Goal: Transaction & Acquisition: Purchase product/service

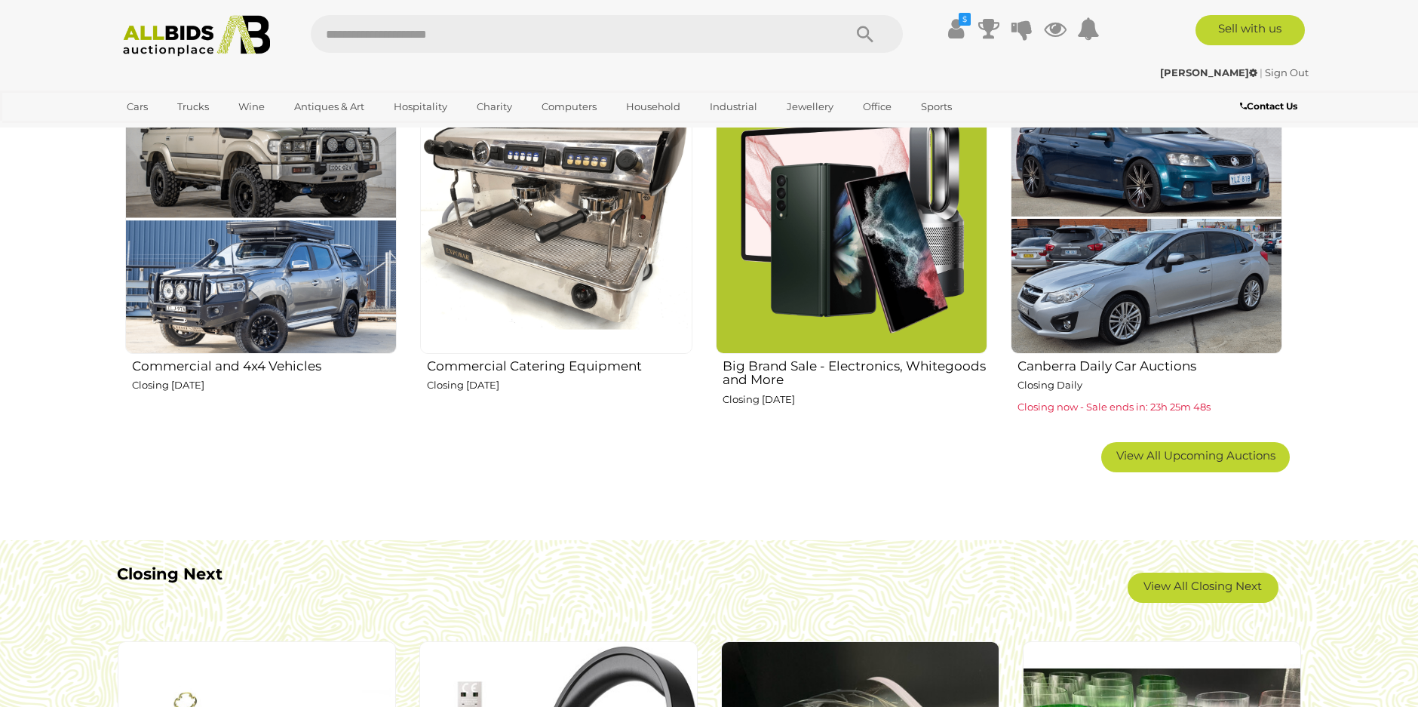
scroll to position [981, 0]
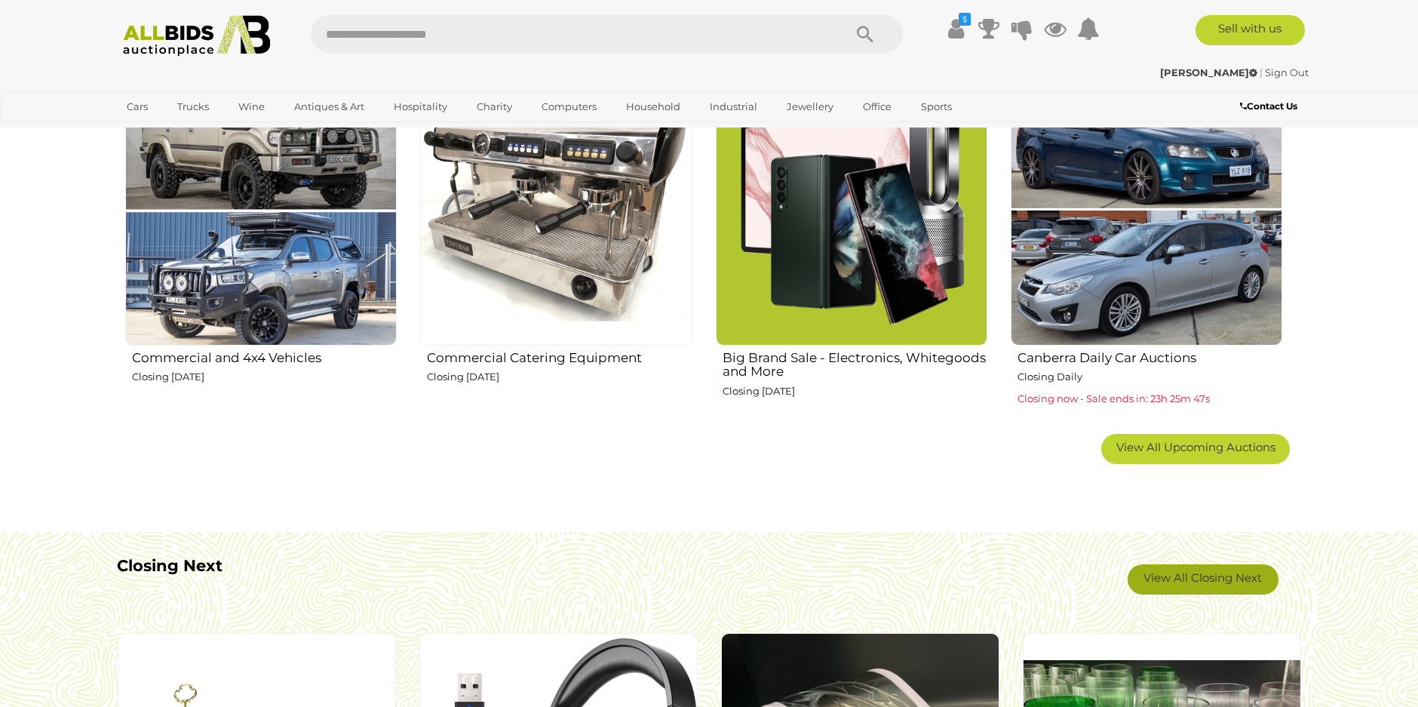
click at [1206, 574] on link "View All Closing Next" at bounding box center [1203, 579] width 151 height 30
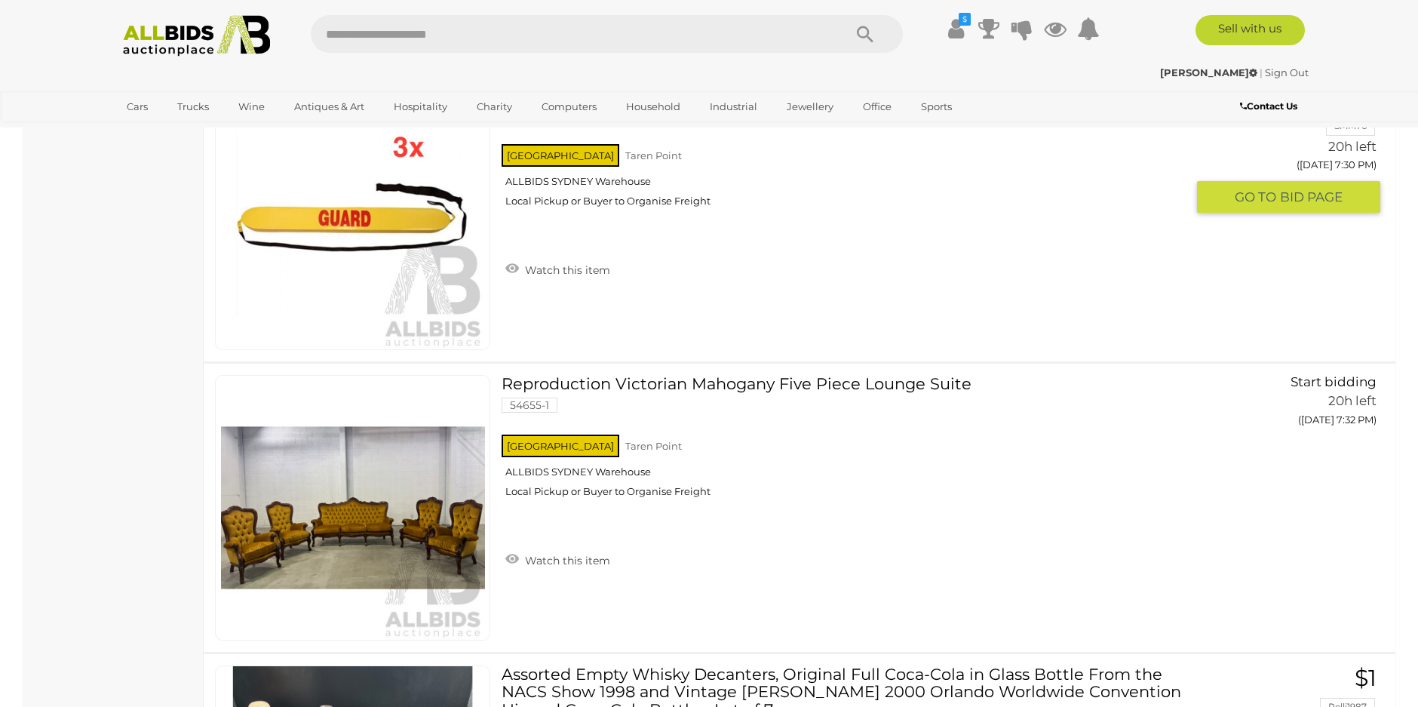
scroll to position [4526, 0]
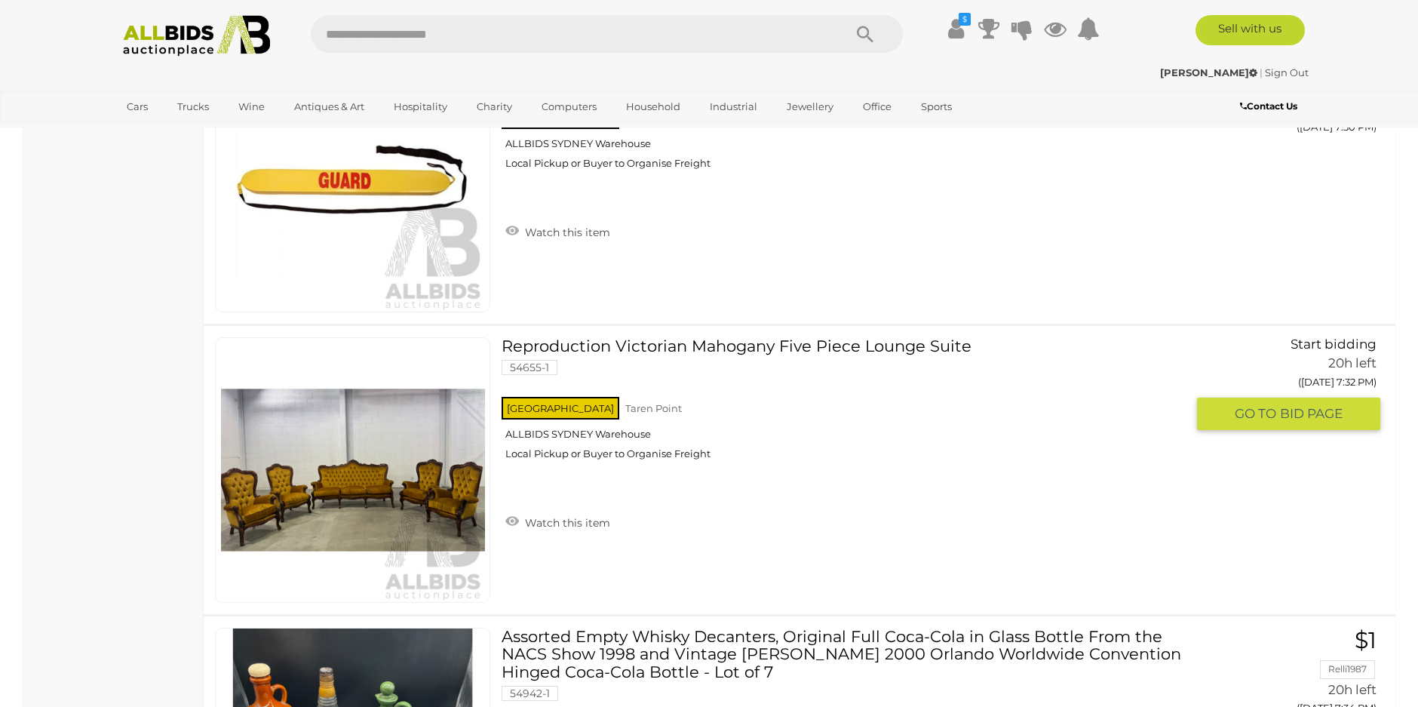
click at [435, 459] on link at bounding box center [352, 470] width 275 height 266
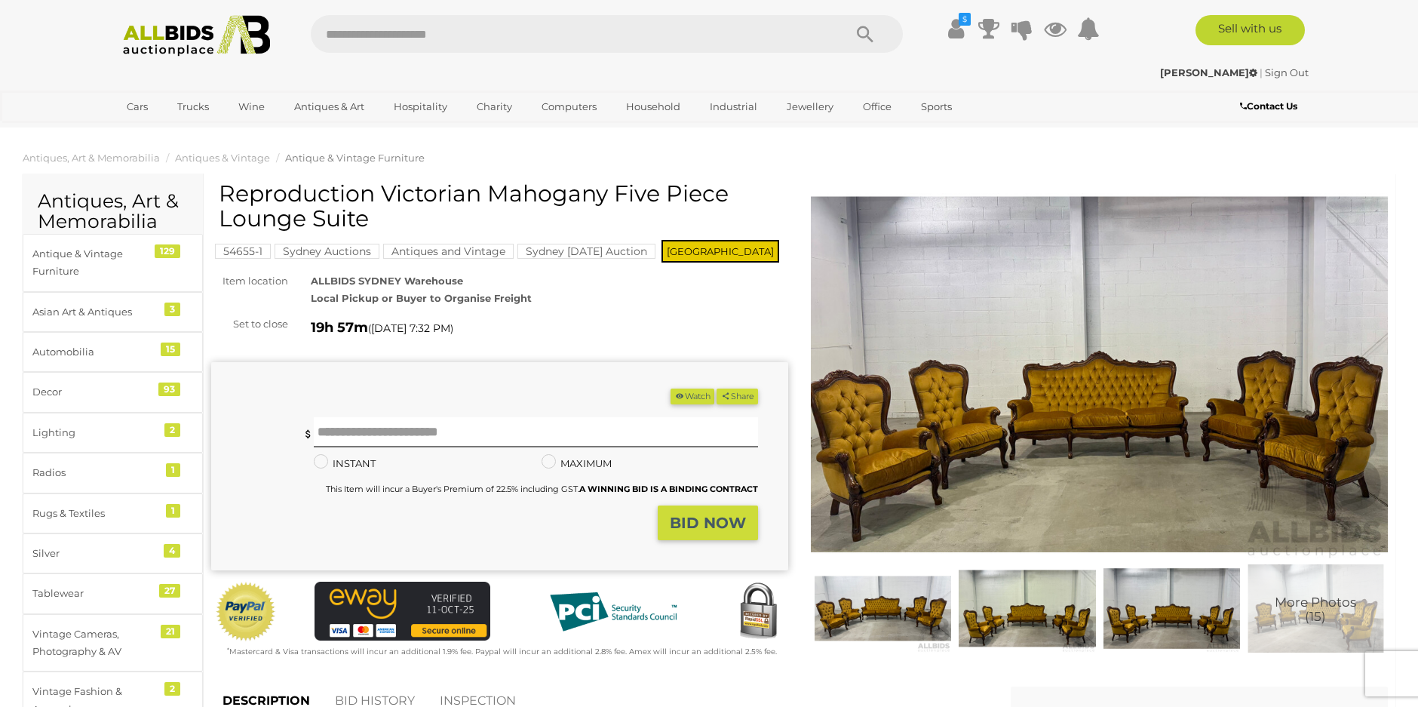
click at [1120, 364] on img at bounding box center [1099, 375] width 577 height 372
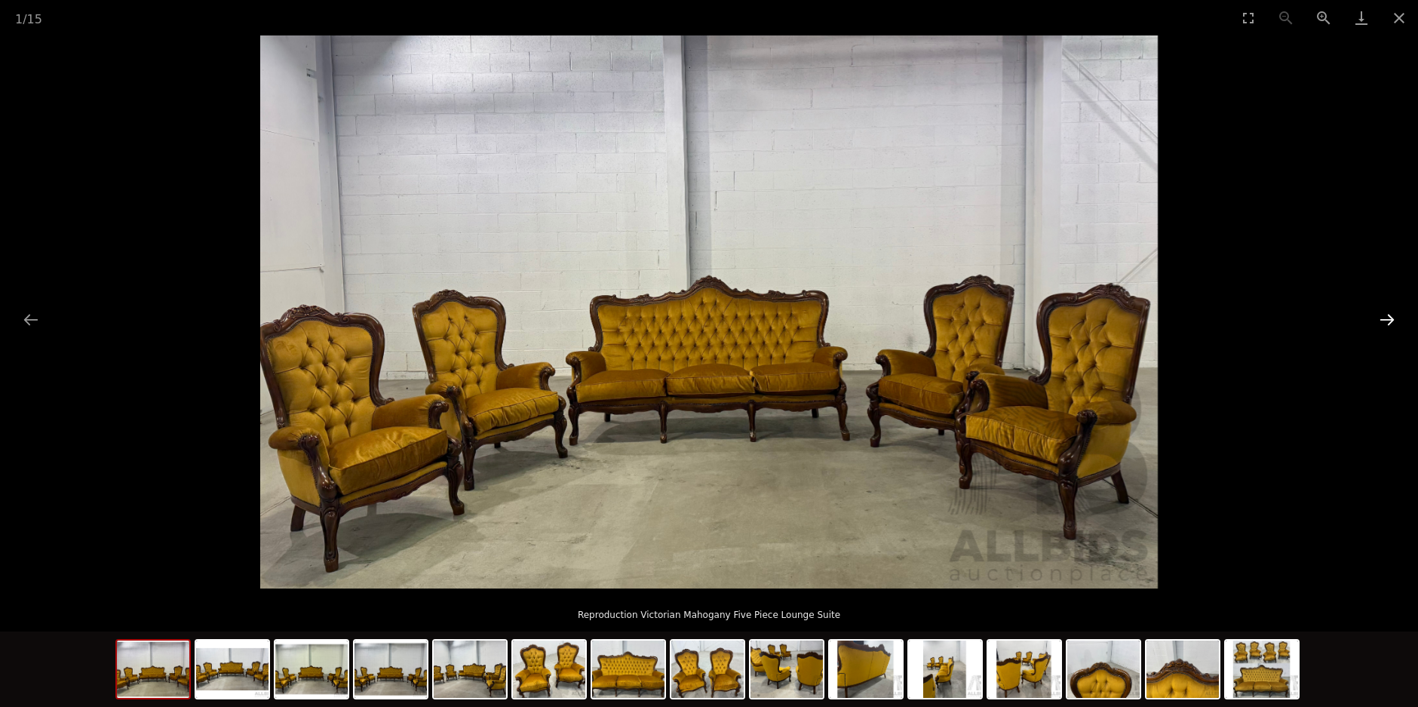
click at [1379, 317] on button "Next slide" at bounding box center [1388, 319] width 32 height 29
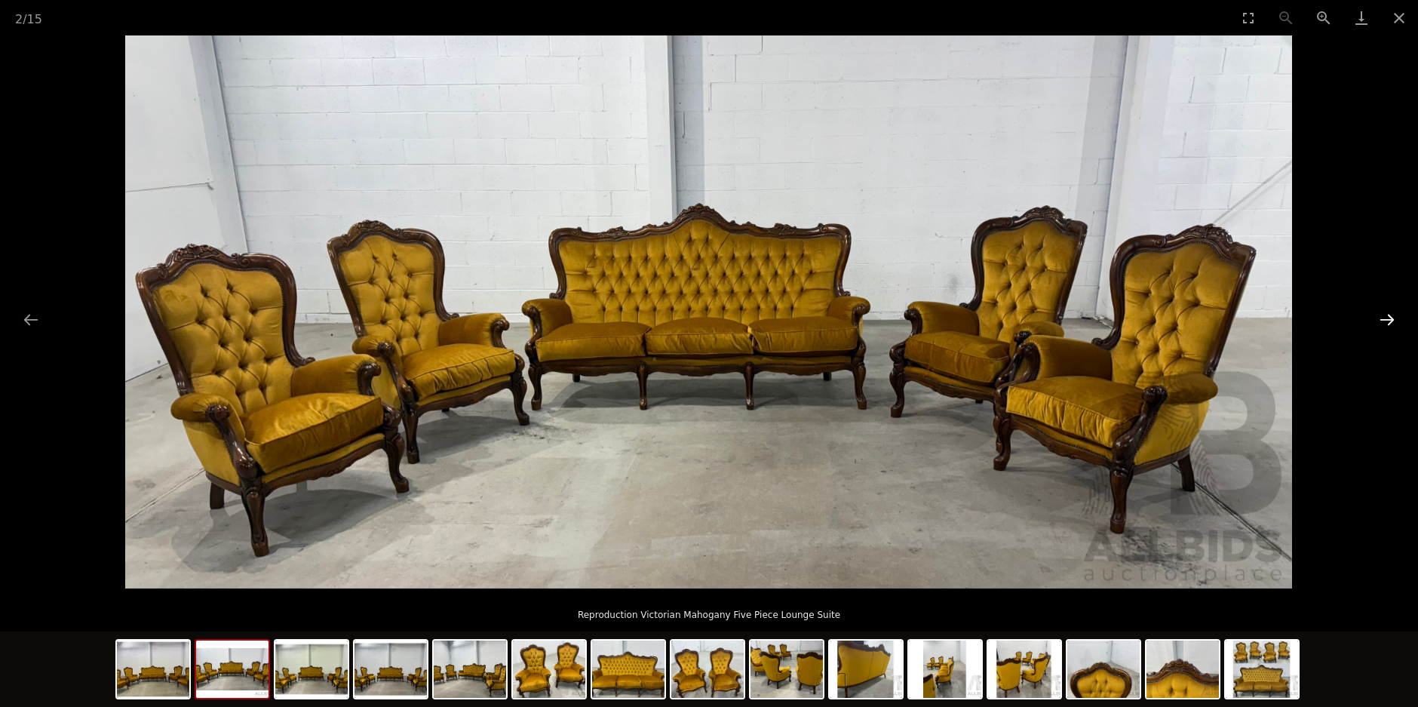
click at [1394, 317] on button "Next slide" at bounding box center [1388, 319] width 32 height 29
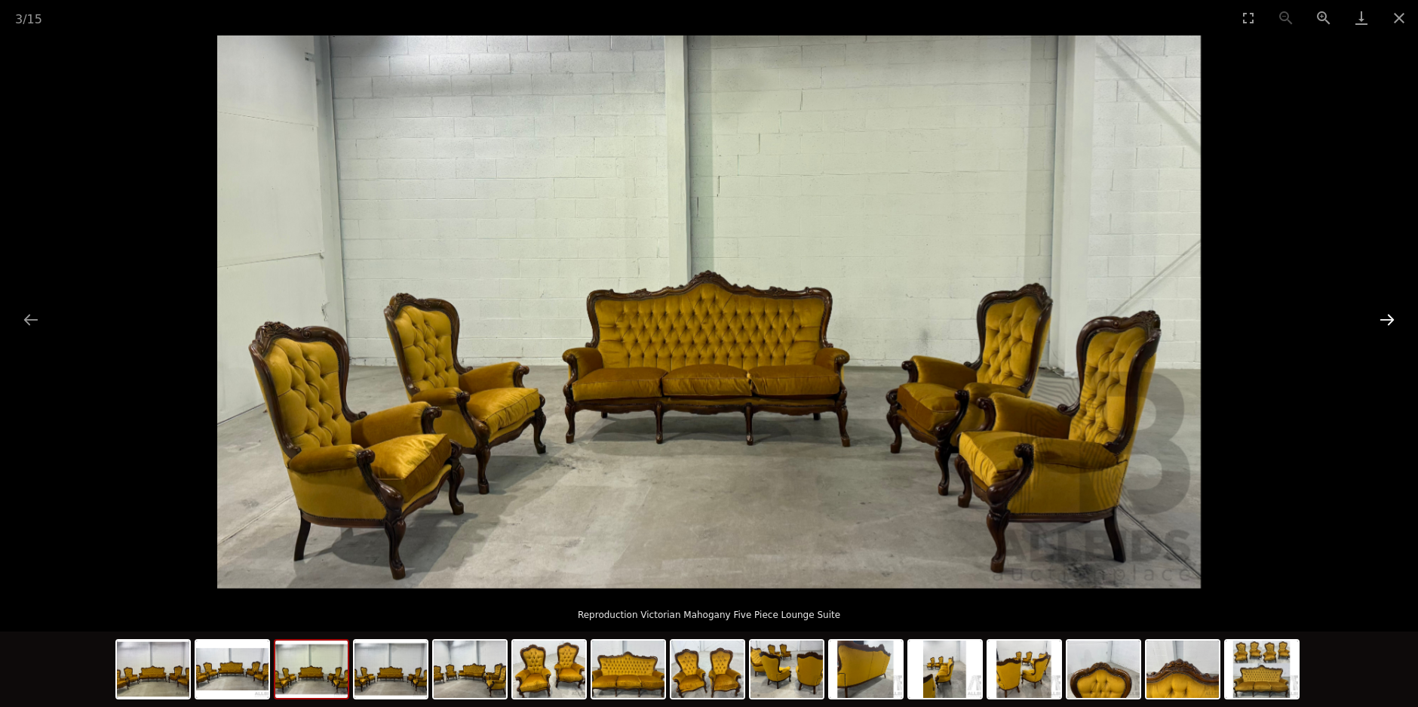
click at [1395, 316] on button "Next slide" at bounding box center [1388, 319] width 32 height 29
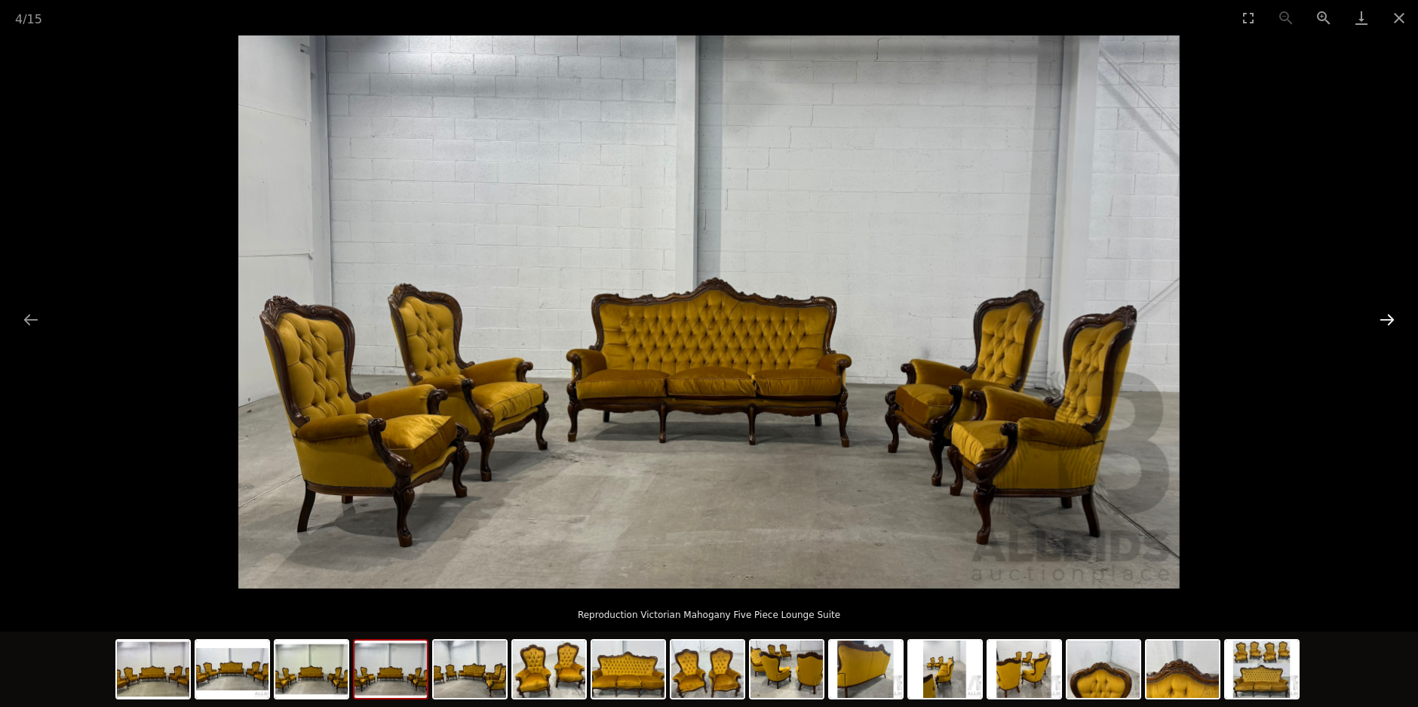
click at [1391, 315] on button "Next slide" at bounding box center [1388, 319] width 32 height 29
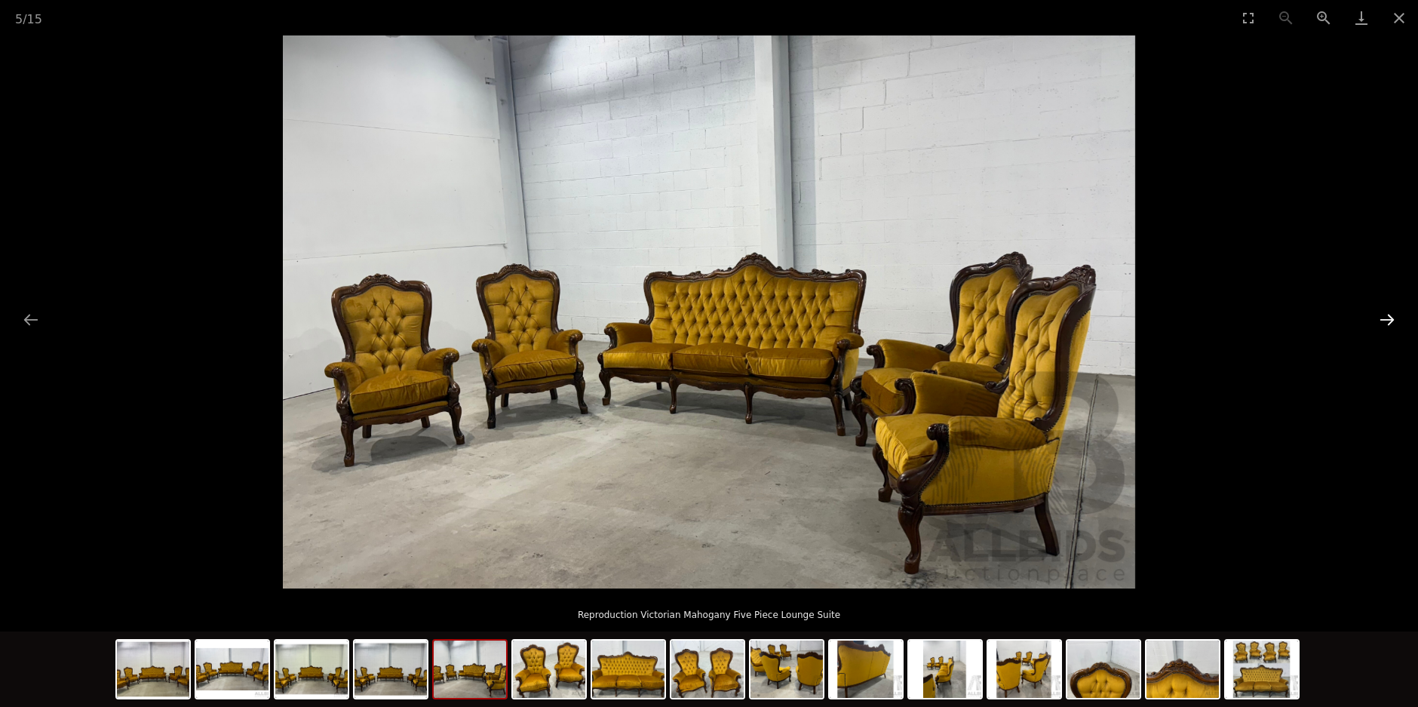
click at [1390, 315] on button "Next slide" at bounding box center [1388, 319] width 32 height 29
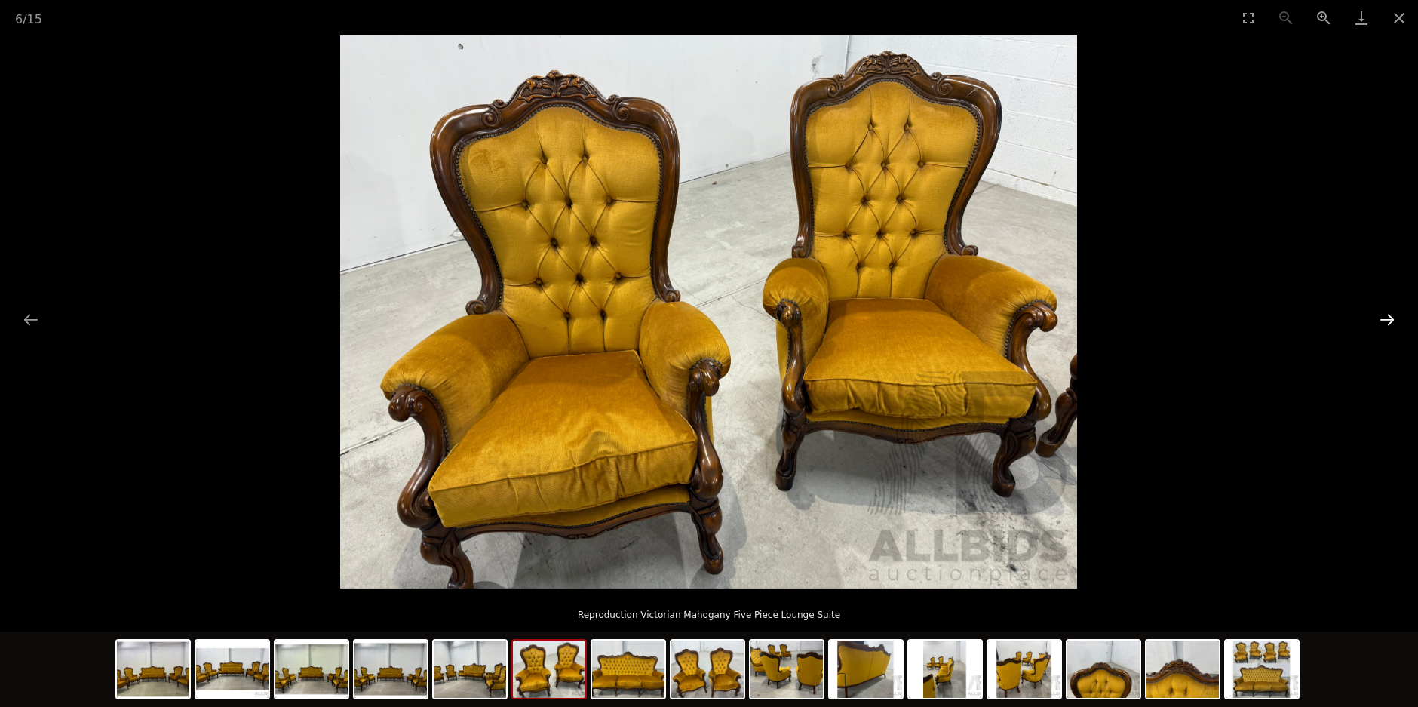
click at [1390, 324] on button "Next slide" at bounding box center [1388, 319] width 32 height 29
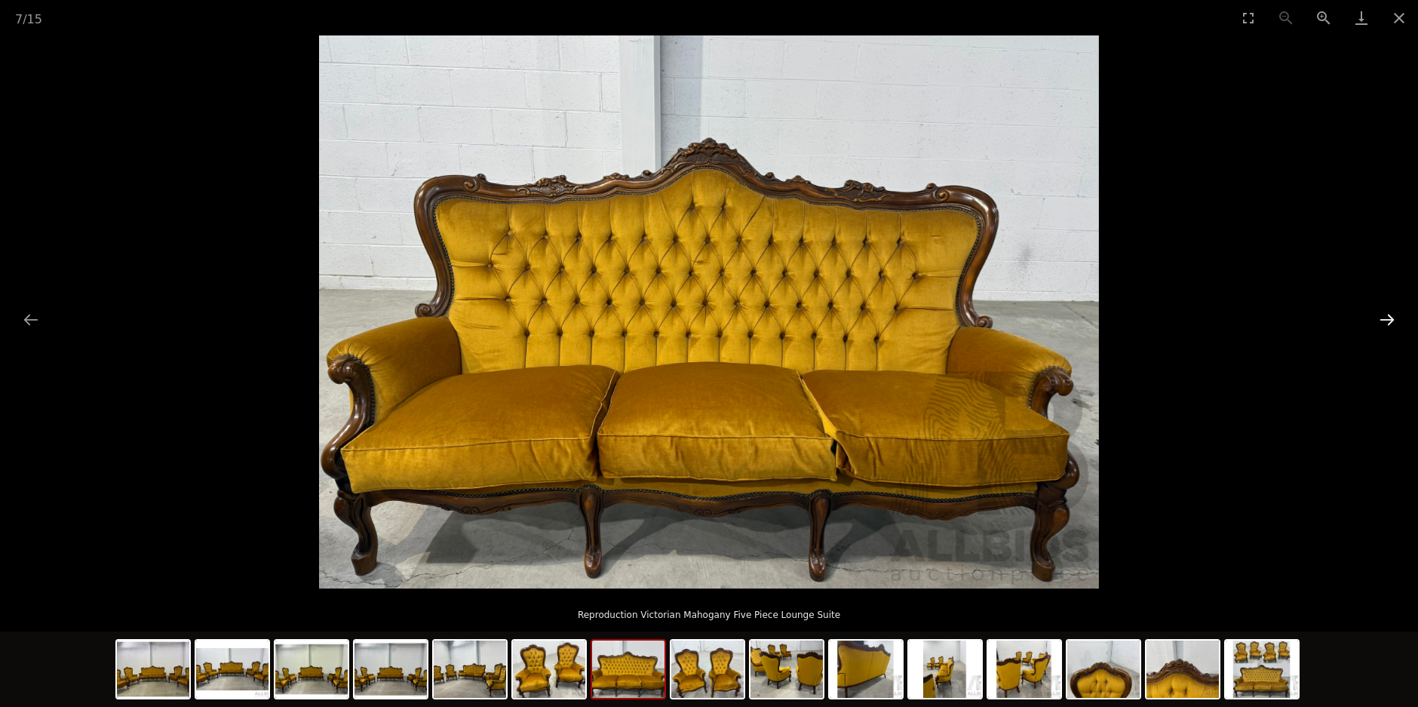
click at [1390, 324] on button "Next slide" at bounding box center [1388, 319] width 32 height 29
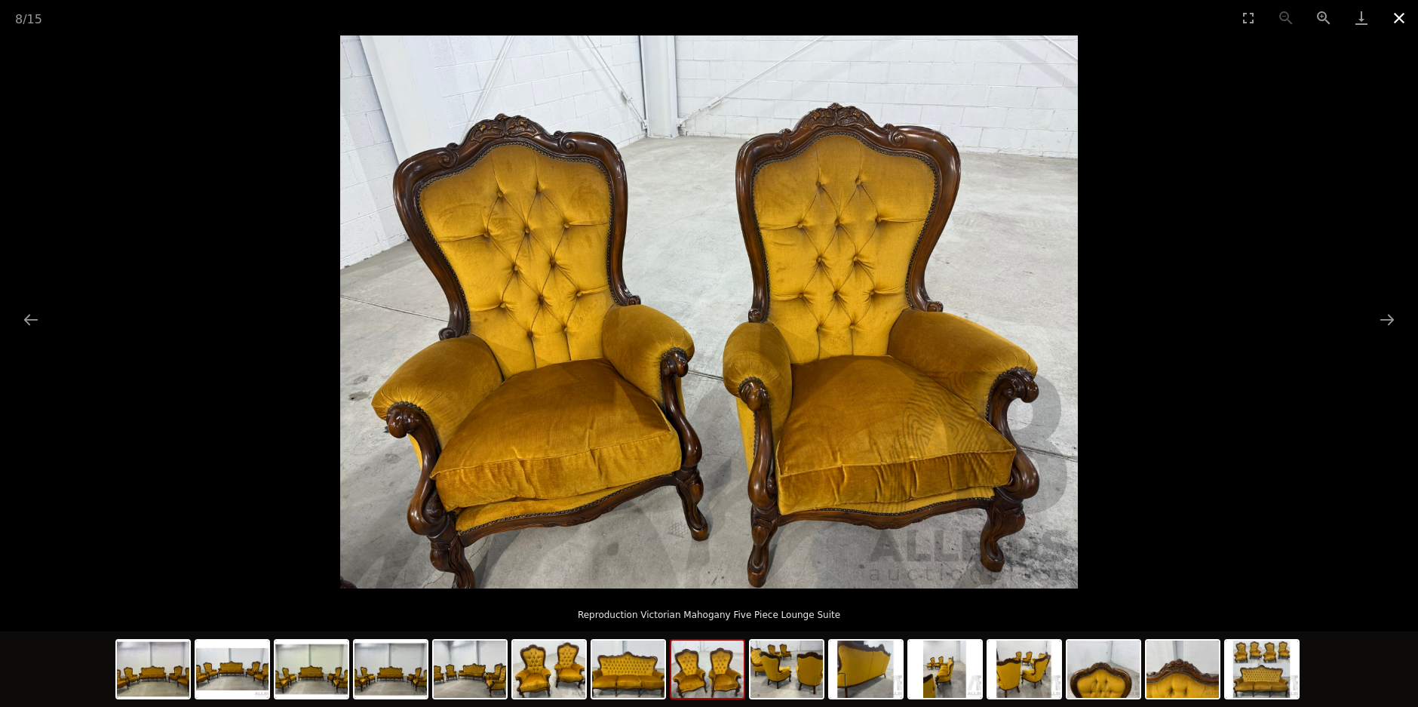
click at [1398, 19] on button "Close gallery" at bounding box center [1400, 17] width 38 height 35
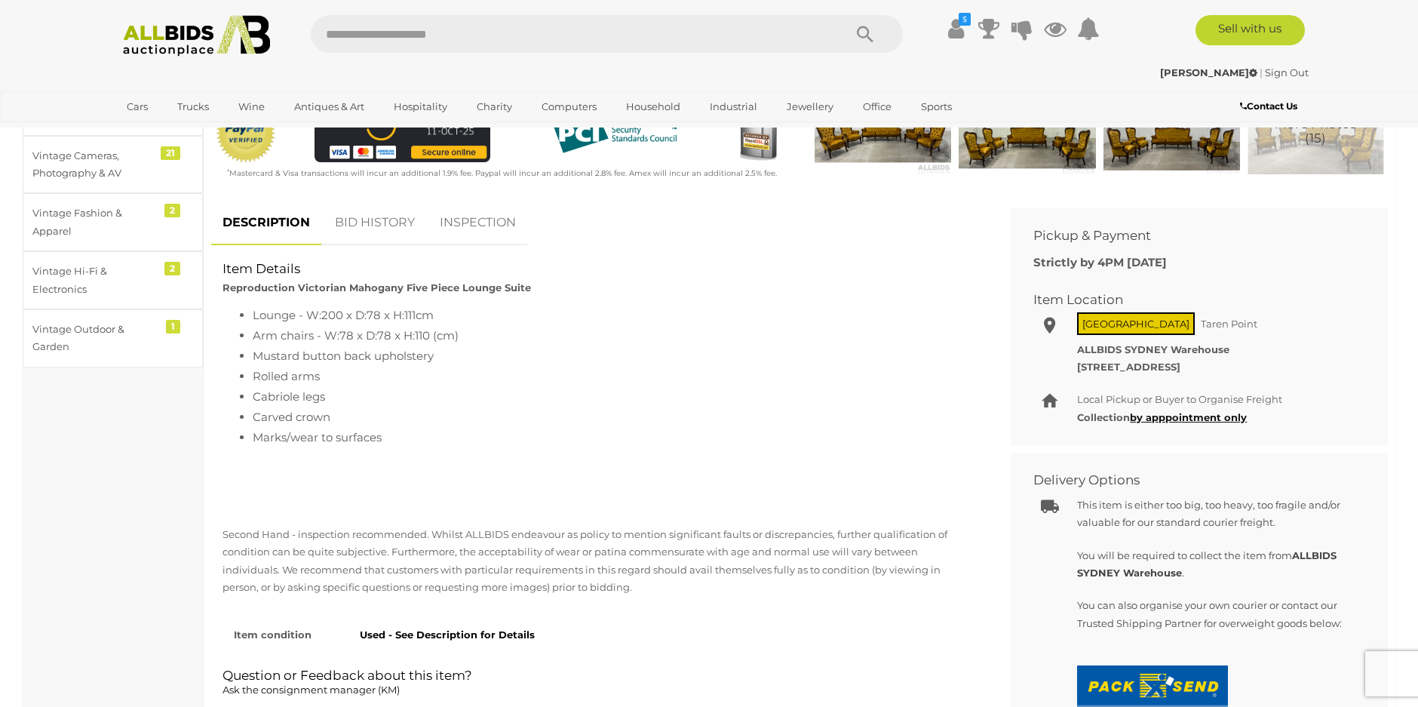
scroll to position [528, 0]
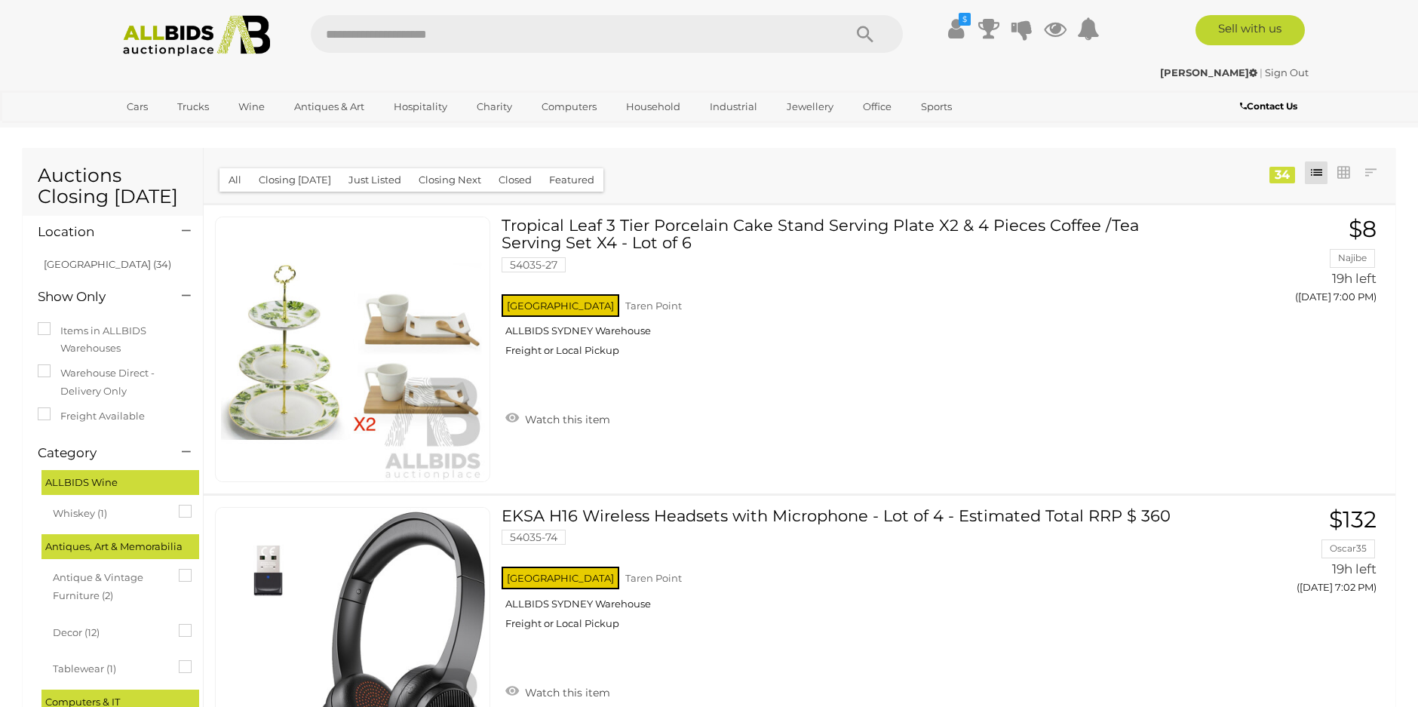
click at [189, 25] on img at bounding box center [197, 35] width 164 height 41
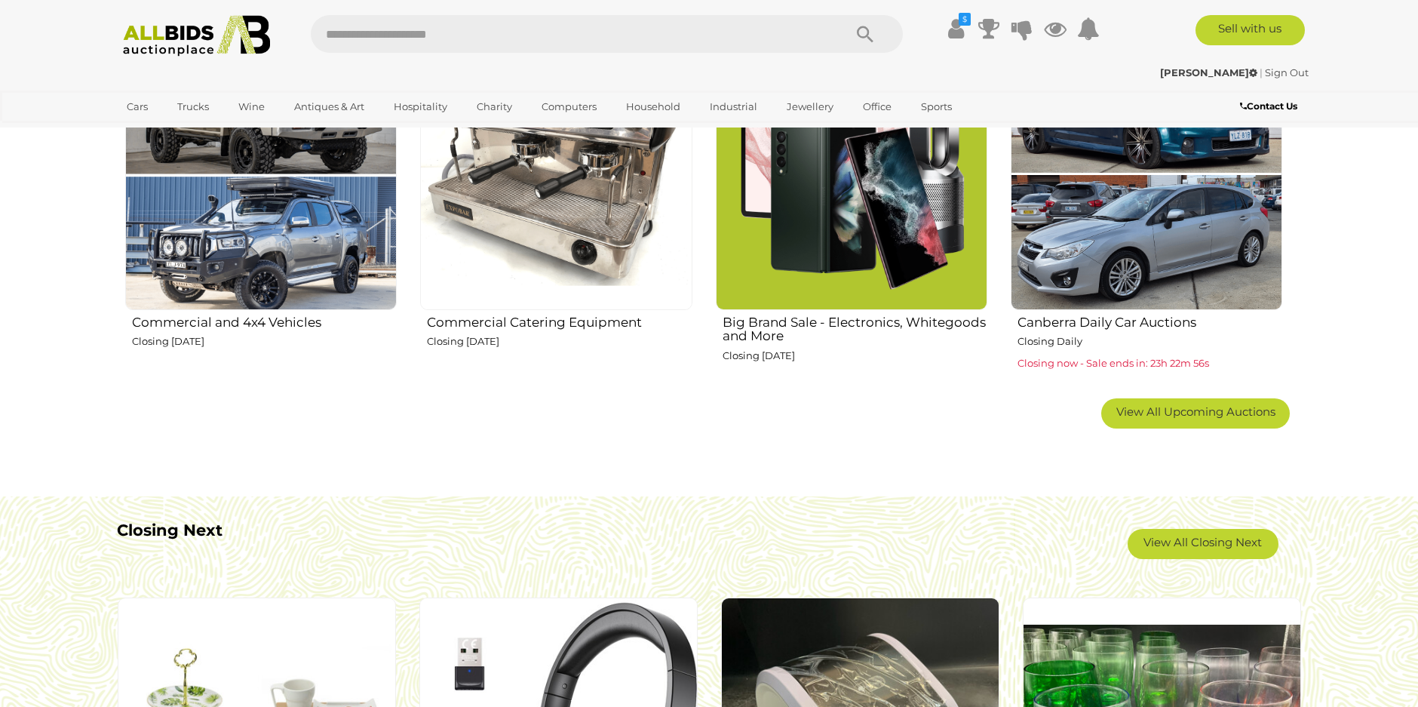
scroll to position [1056, 0]
